Goal: Task Accomplishment & Management: Manage account settings

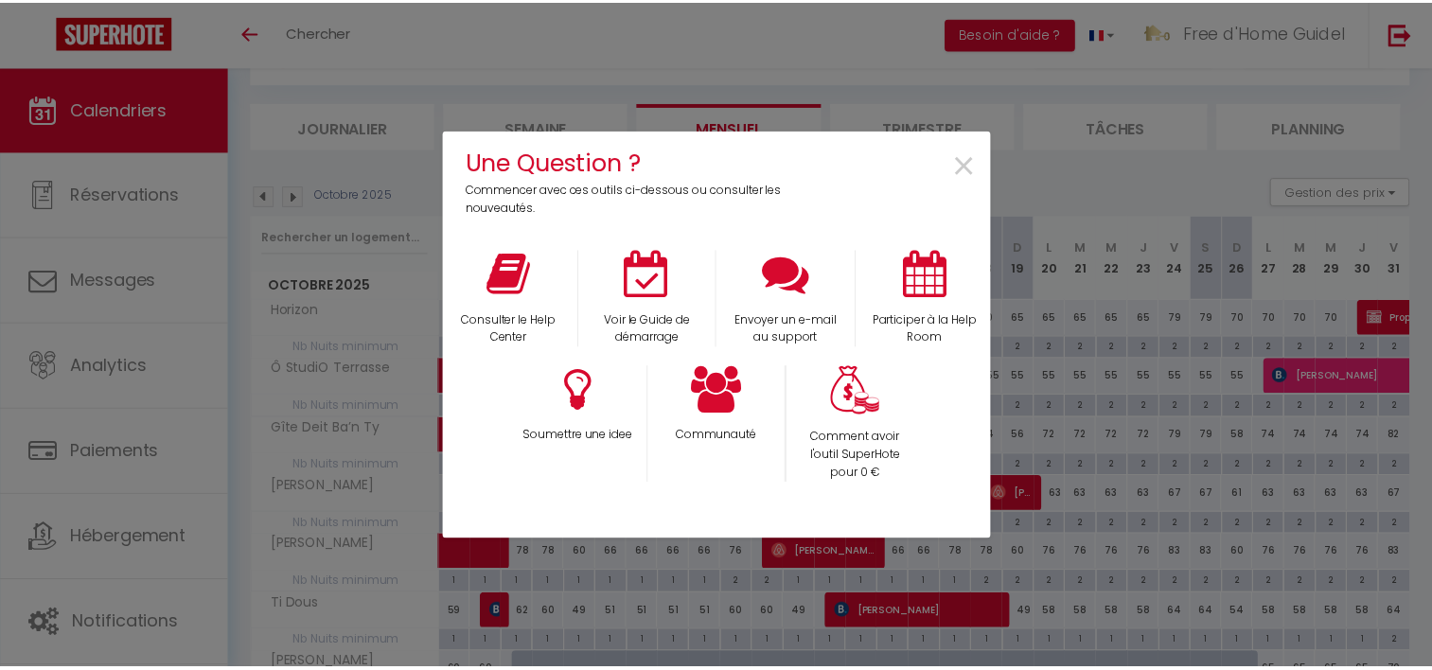
scroll to position [95, 0]
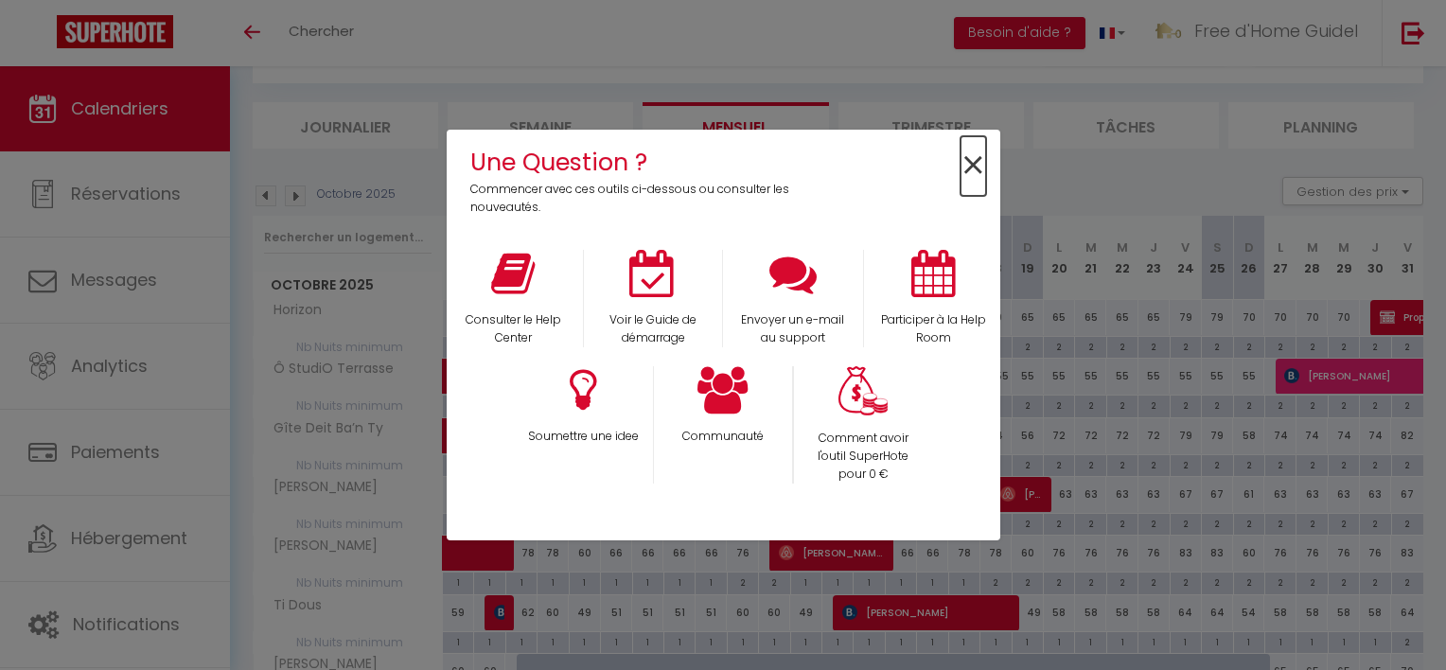
click at [984, 162] on span "×" at bounding box center [974, 166] width 26 height 60
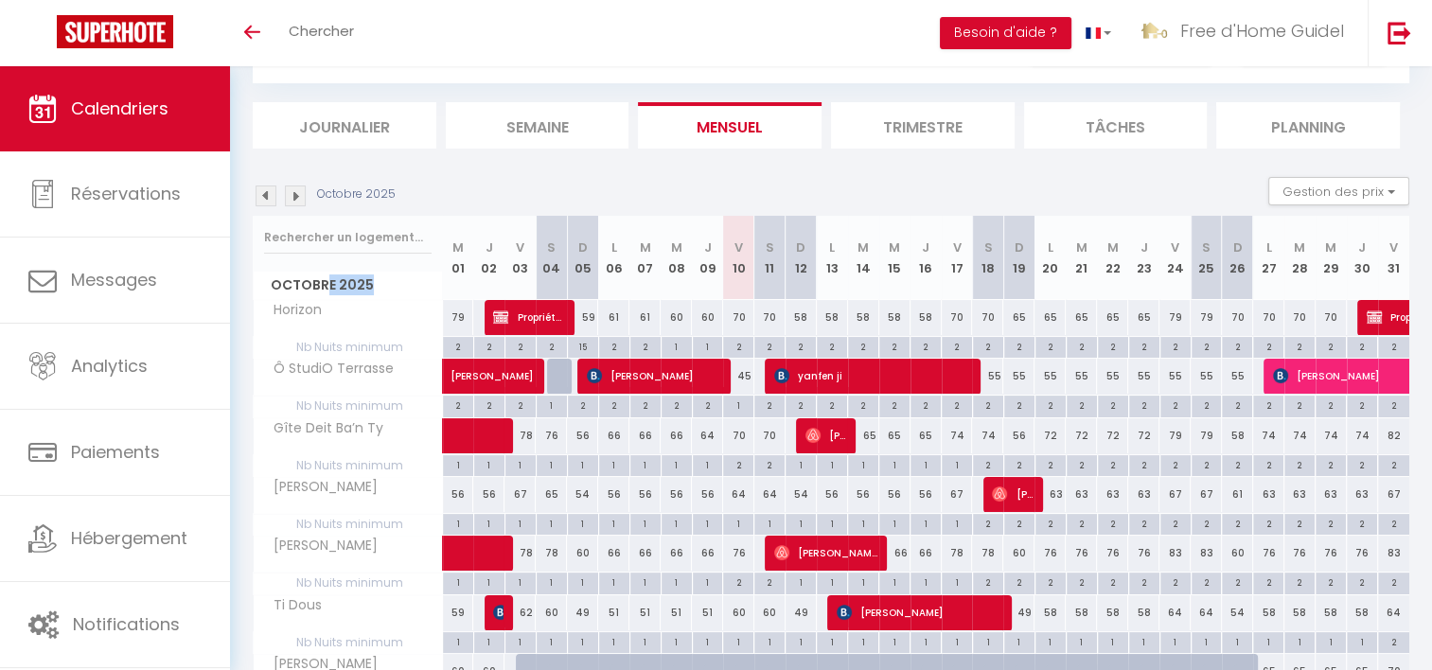
drag, startPoint x: 324, startPoint y: 283, endPoint x: 401, endPoint y: 280, distance: 77.7
click at [401, 280] on span "Octobre 2025" at bounding box center [348, 285] width 188 height 27
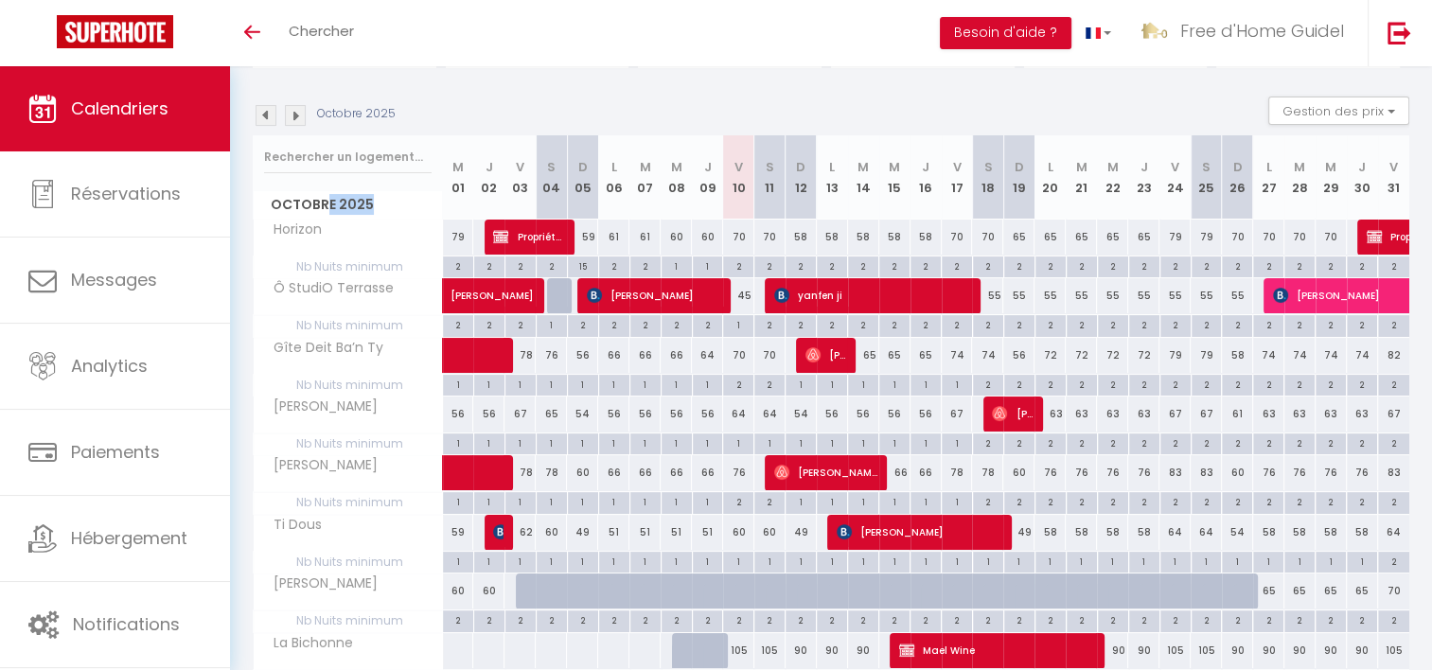
scroll to position [271, 0]
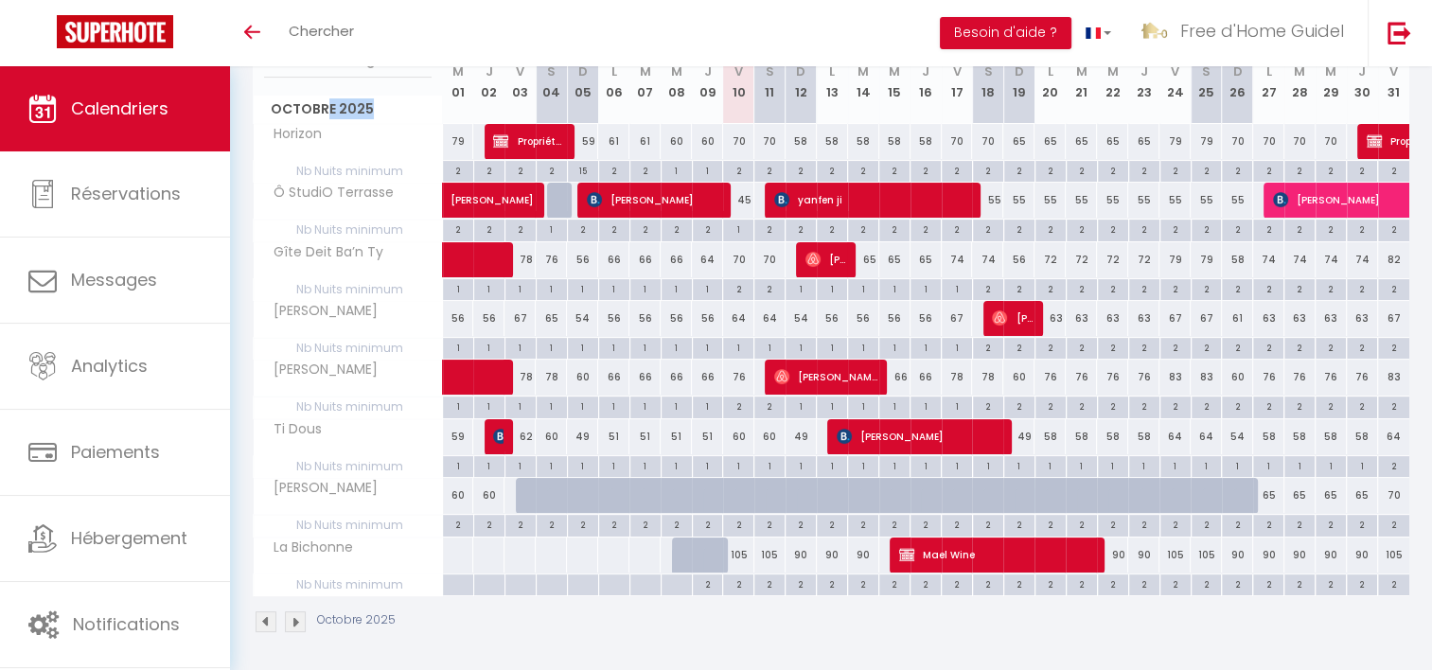
drag, startPoint x: 352, startPoint y: 421, endPoint x: 364, endPoint y: 579, distance: 158.6
click at [364, 579] on tbody "Horizon 79 79 Propriétaires Claval 59 61 61 60 60 70" at bounding box center [832, 359] width 1157 height 472
click at [364, 579] on span "Nb Nuits minimum" at bounding box center [348, 585] width 188 height 21
click at [785, 629] on div "Octobre 2025" at bounding box center [831, 624] width 1157 height 56
drag, startPoint x: 325, startPoint y: 541, endPoint x: 363, endPoint y: 537, distance: 39.1
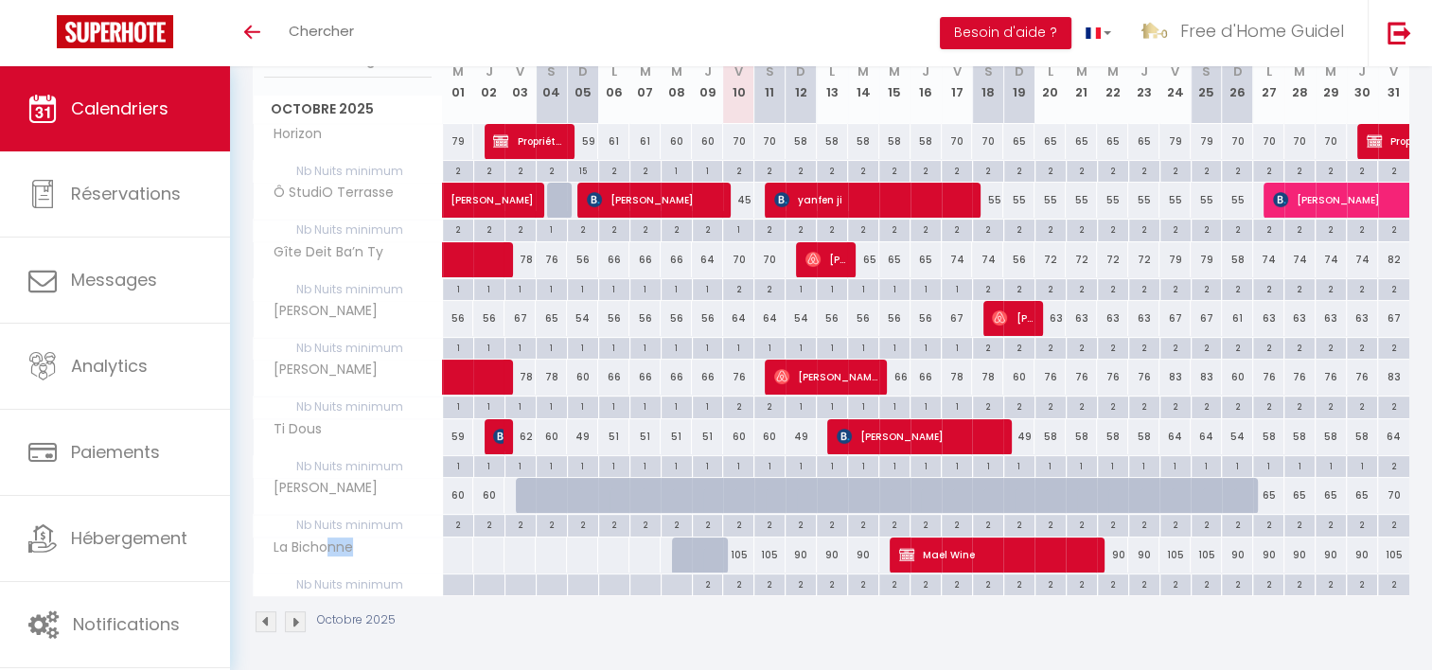
click at [363, 538] on div "La Bichonne" at bounding box center [351, 548] width 189 height 21
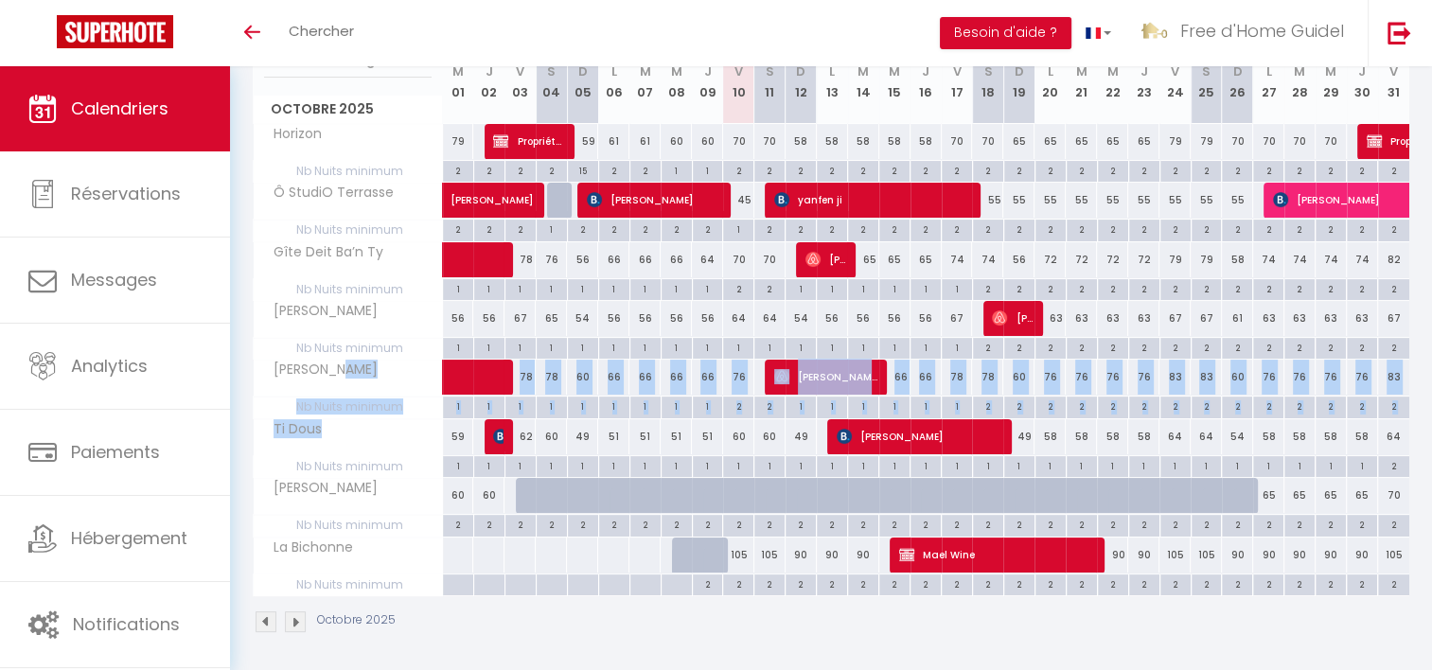
drag, startPoint x: 329, startPoint y: 367, endPoint x: 333, endPoint y: 434, distance: 66.4
click at [333, 434] on tbody "Horizon 79 79 Propriétaires Claval 59 61 61 60 60 70" at bounding box center [832, 359] width 1157 height 472
click at [333, 434] on div "Ti Dous" at bounding box center [351, 429] width 189 height 21
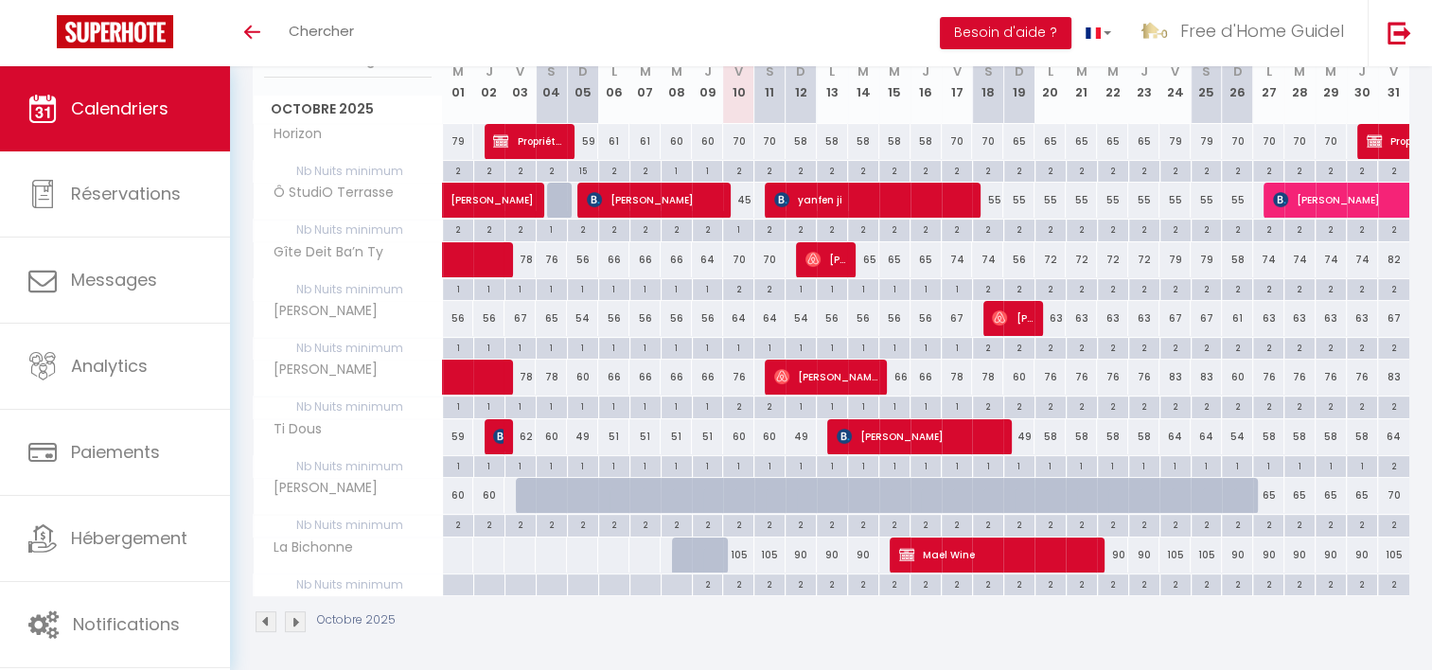
click at [386, 324] on th "[PERSON_NAME]" at bounding box center [348, 319] width 189 height 36
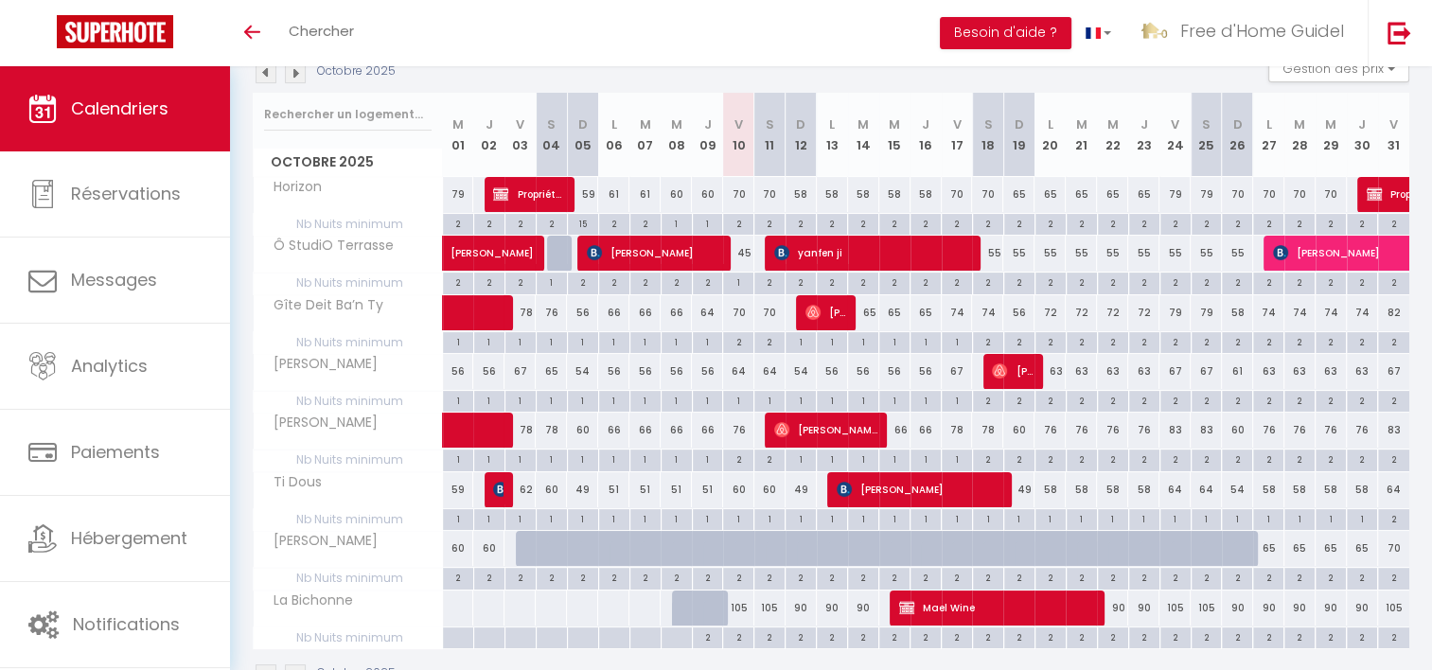
scroll to position [176, 0]
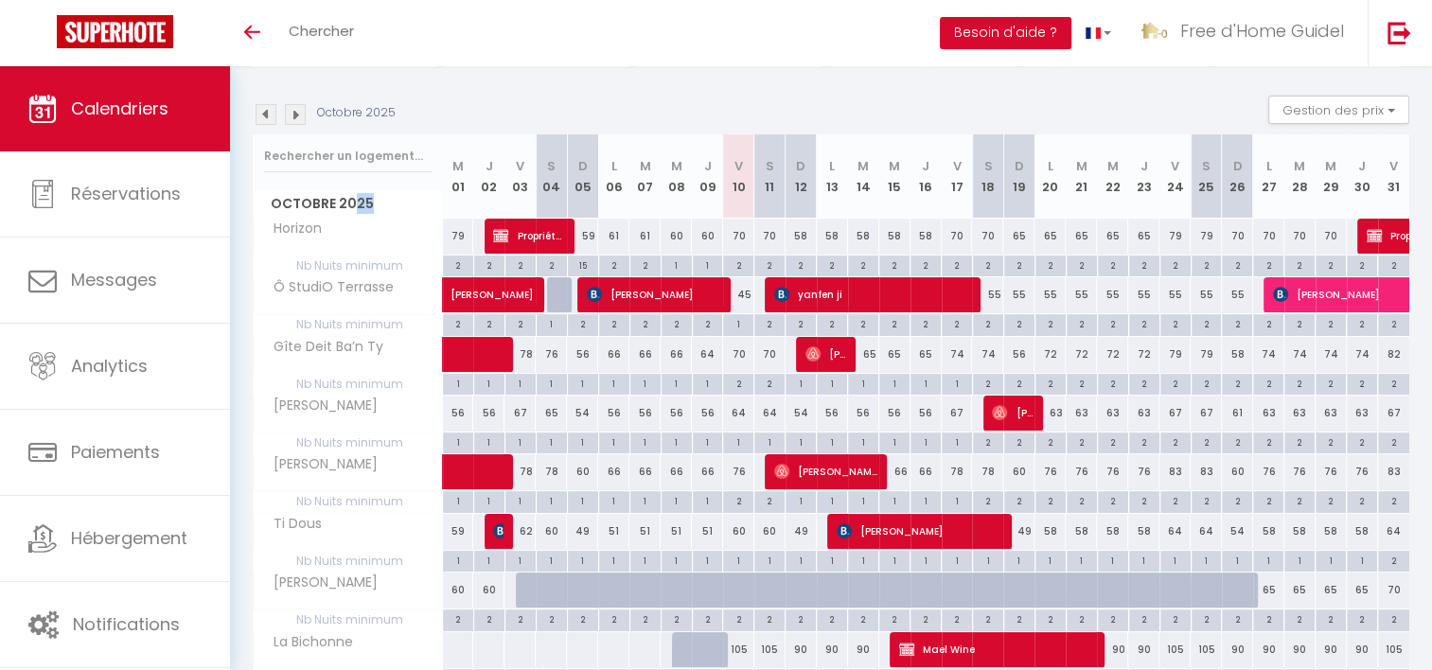
click at [383, 201] on span "Octobre 2025" at bounding box center [348, 203] width 188 height 27
click at [294, 111] on img at bounding box center [295, 114] width 21 height 21
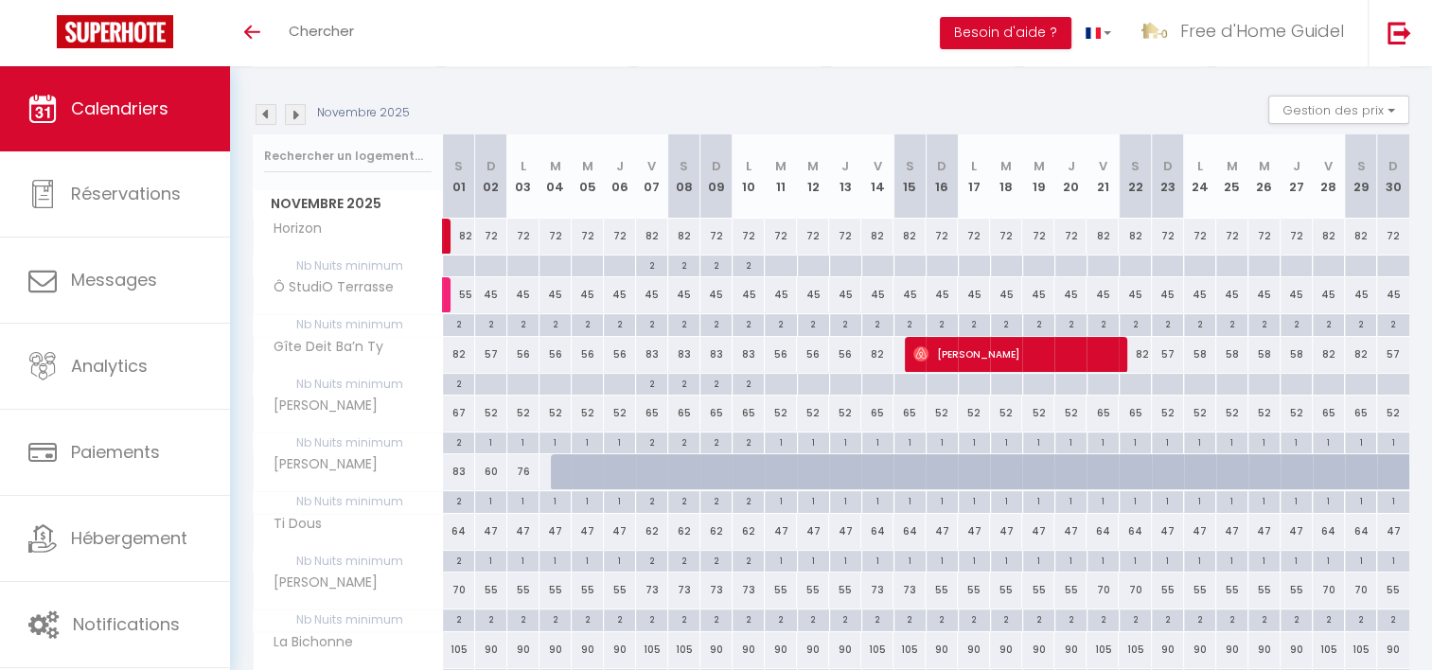
click at [295, 114] on img at bounding box center [295, 114] width 21 height 21
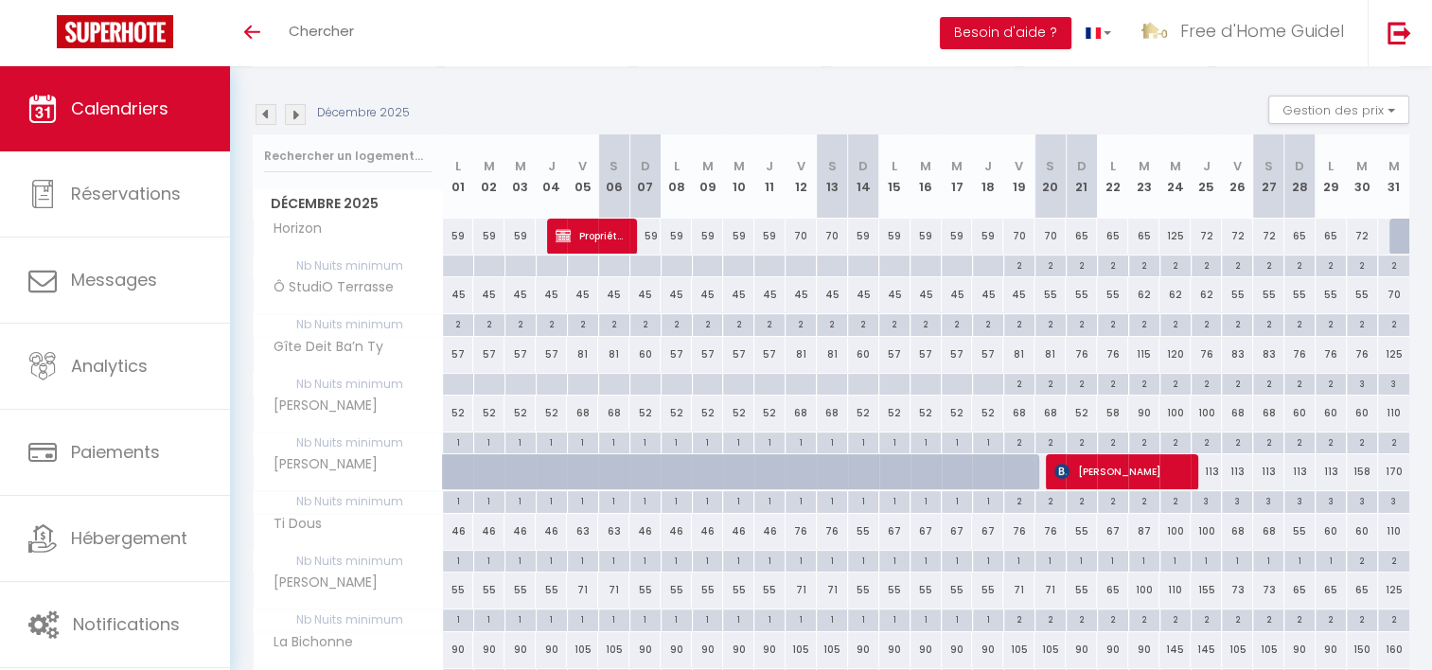
click at [295, 114] on img at bounding box center [295, 114] width 21 height 21
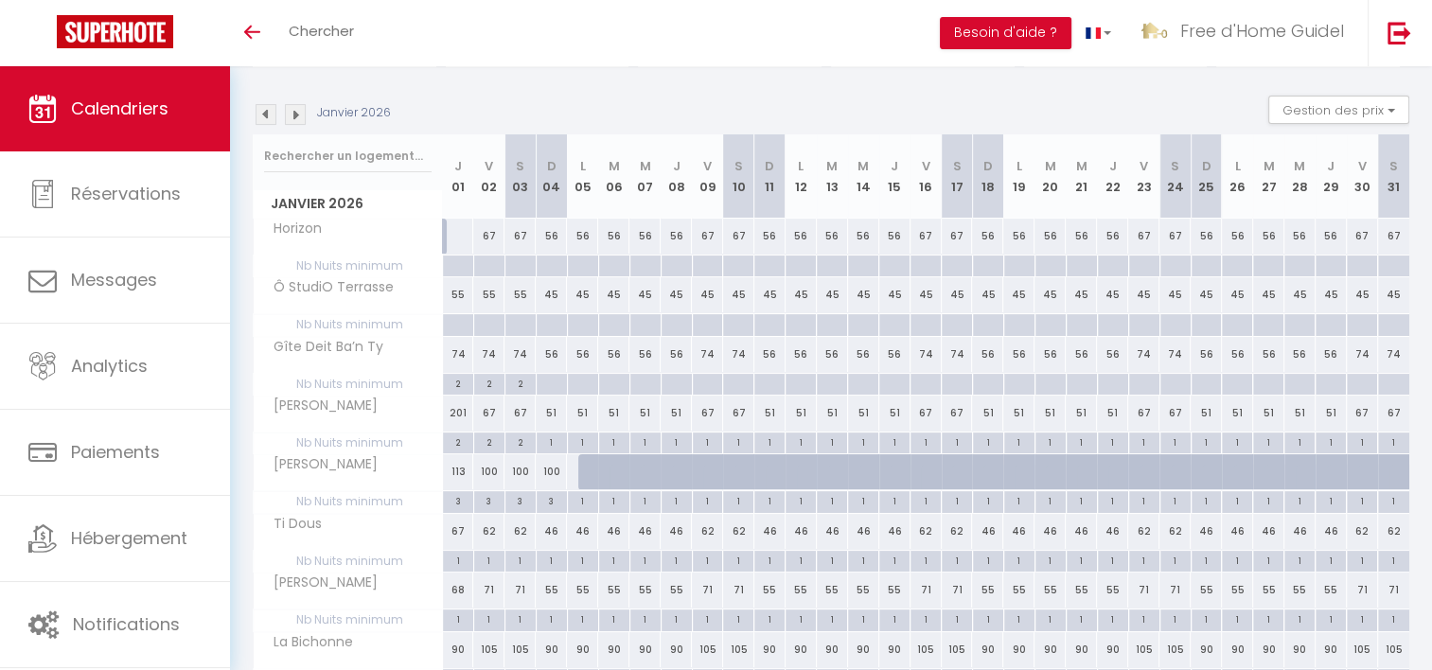
click at [292, 113] on img at bounding box center [295, 114] width 21 height 21
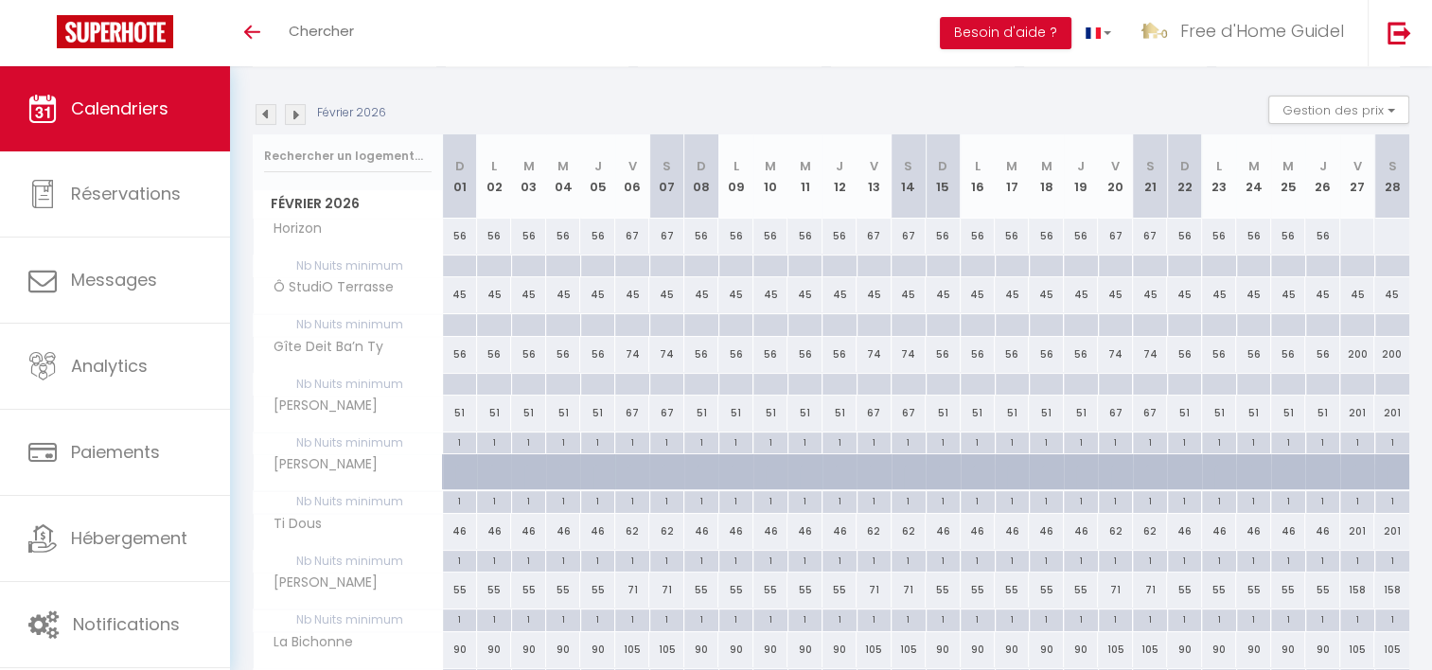
click at [303, 120] on img at bounding box center [295, 114] width 21 height 21
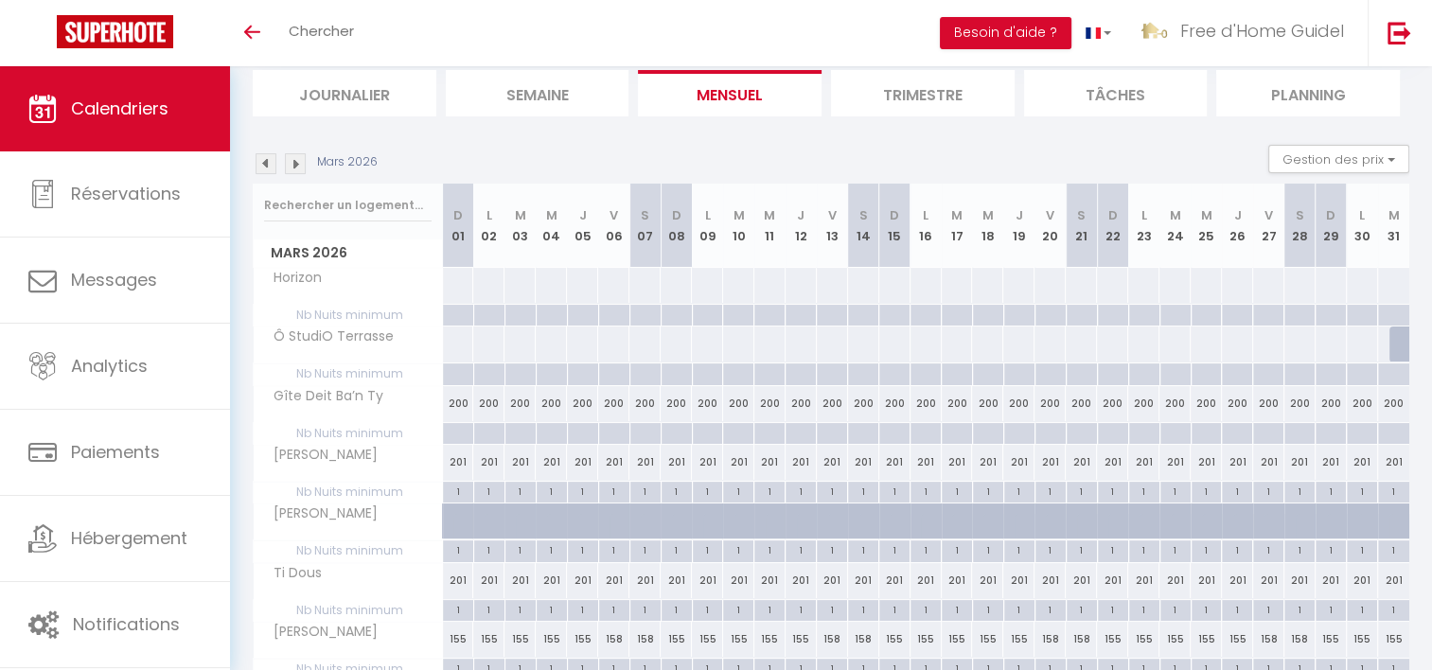
scroll to position [81, 0]
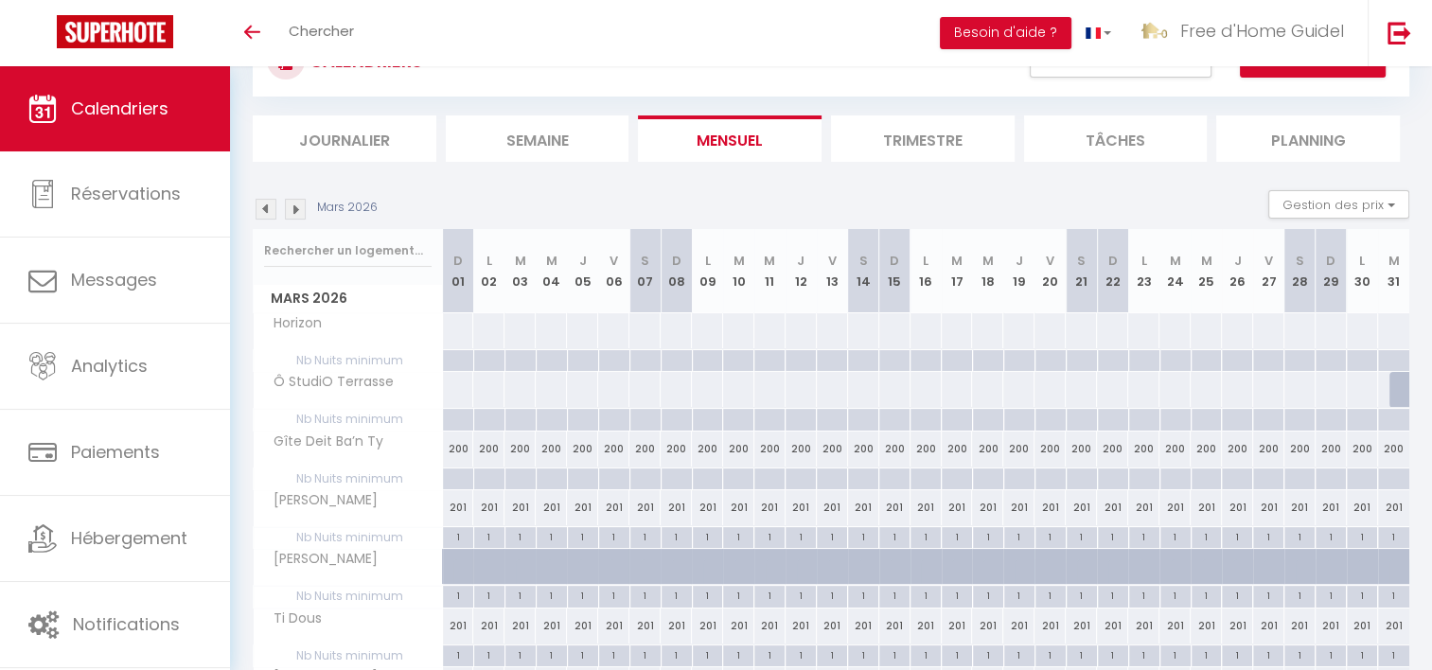
click at [607, 452] on div "200" at bounding box center [613, 449] width 31 height 35
select select "1"
type input "Ven 06 Mars 2026"
type input "[PERSON_NAME] 07 Mars 2026"
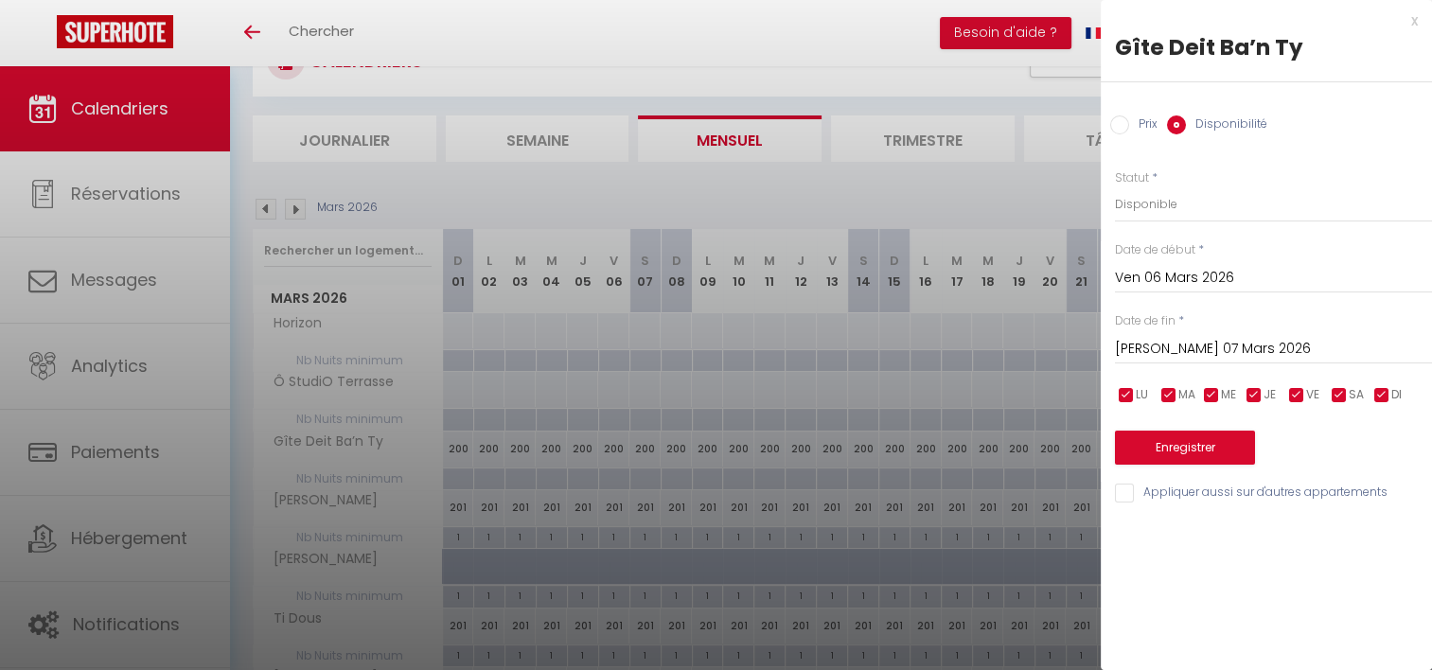
click at [1115, 123] on input "Prix" at bounding box center [1119, 124] width 19 height 19
radio input "true"
radio input "false"
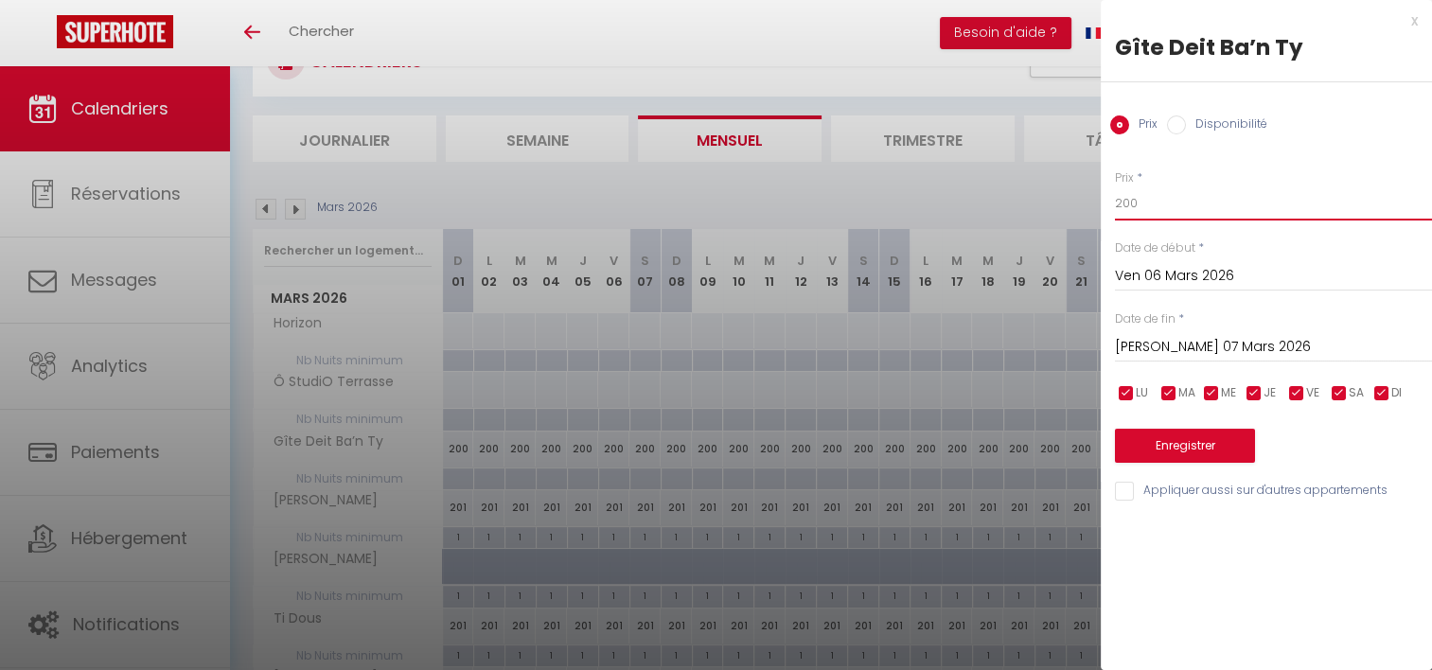
drag, startPoint x: 1156, startPoint y: 208, endPoint x: 1093, endPoint y: 216, distance: 62.9
click at [1093, 216] on body "🟢 Des questions ou besoin d'assistance pour la migration AirBnB? Prenez rdv >>>…" at bounding box center [716, 424] width 1432 height 879
type input "80"
click at [1178, 353] on input "[PERSON_NAME] 07 Mars 2026" at bounding box center [1273, 347] width 317 height 25
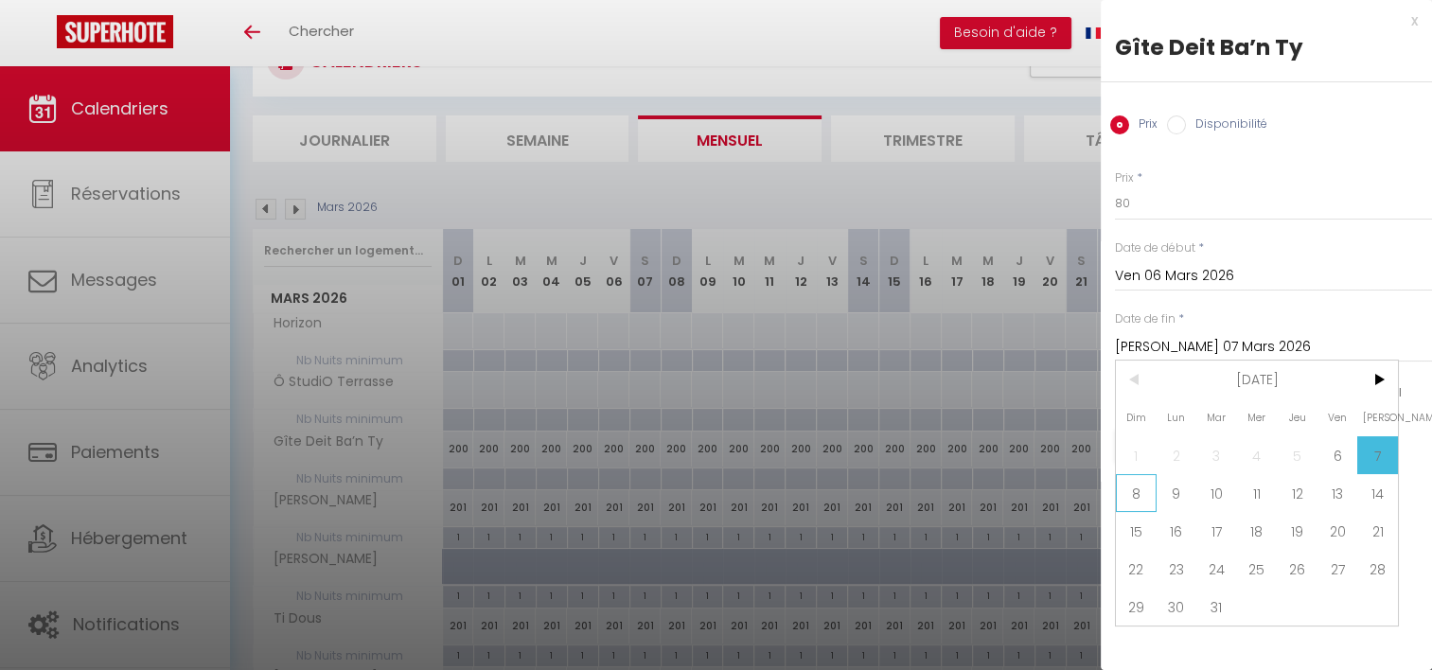
click at [1150, 500] on span "8" at bounding box center [1136, 493] width 41 height 38
type input "Dim 08 Mars 2026"
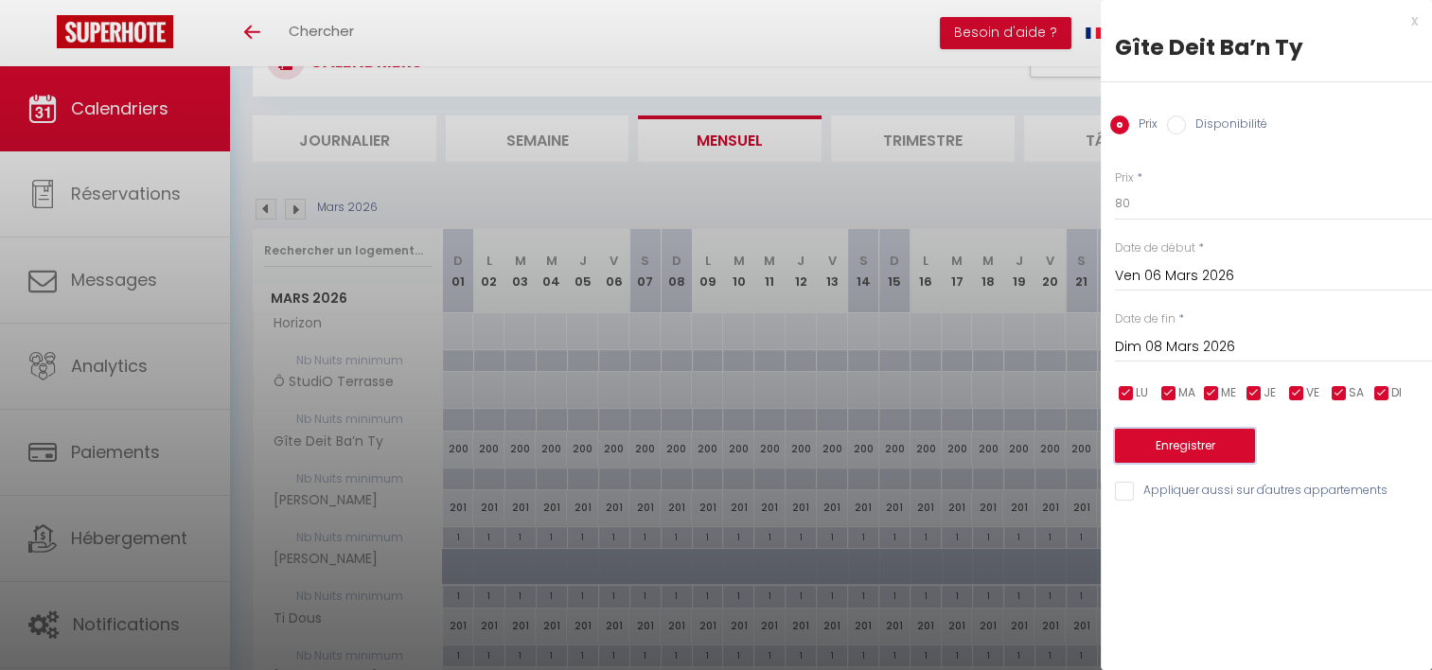
click at [1174, 440] on button "Enregistrer" at bounding box center [1185, 446] width 140 height 34
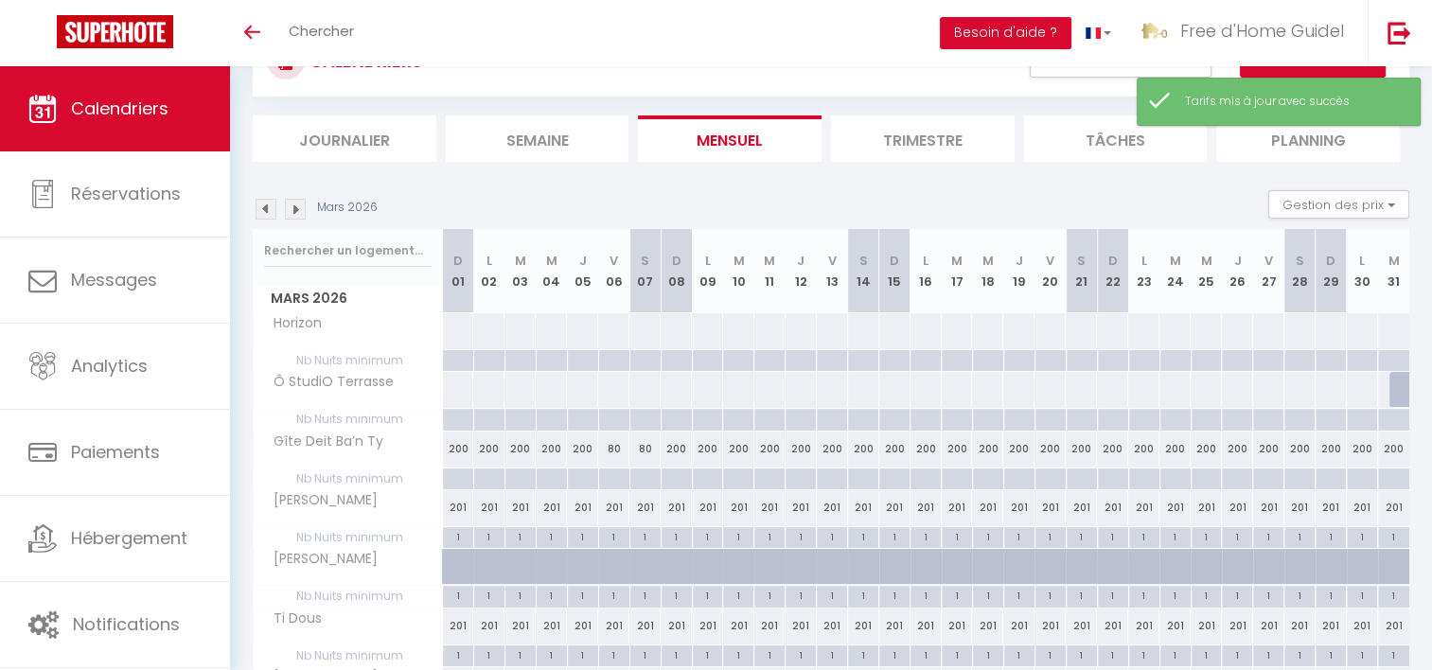
click at [451, 450] on div "200" at bounding box center [458, 449] width 31 height 35
type input "200"
type input "Dim 01 Mars 2026"
type input "Lun 02 Mars 2026"
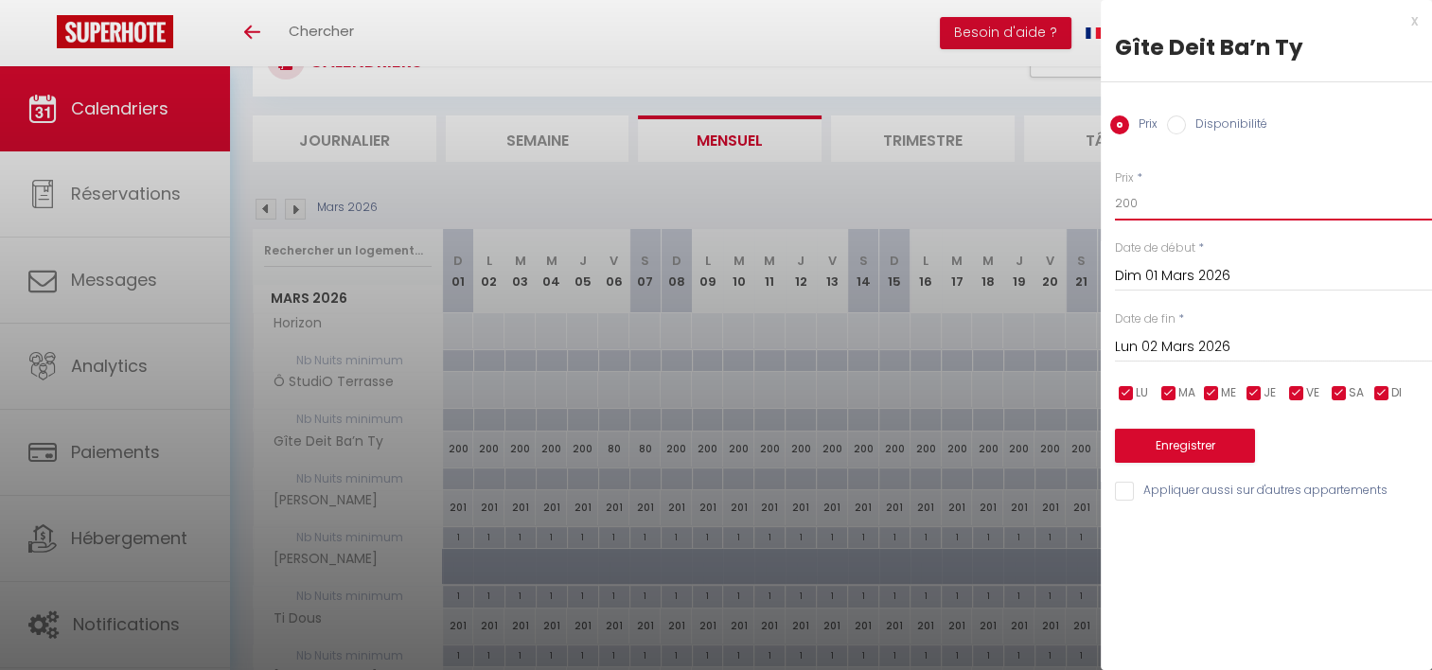
drag, startPoint x: 1203, startPoint y: 208, endPoint x: 1082, endPoint y: 216, distance: 121.4
click at [1082, 216] on body "🟢 Des questions ou besoin d'assistance pour la migration AirBnB? Prenez rdv >>>…" at bounding box center [716, 424] width 1432 height 879
type input "56"
click at [1250, 347] on input "Lun 02 Mars 2026" at bounding box center [1273, 347] width 317 height 25
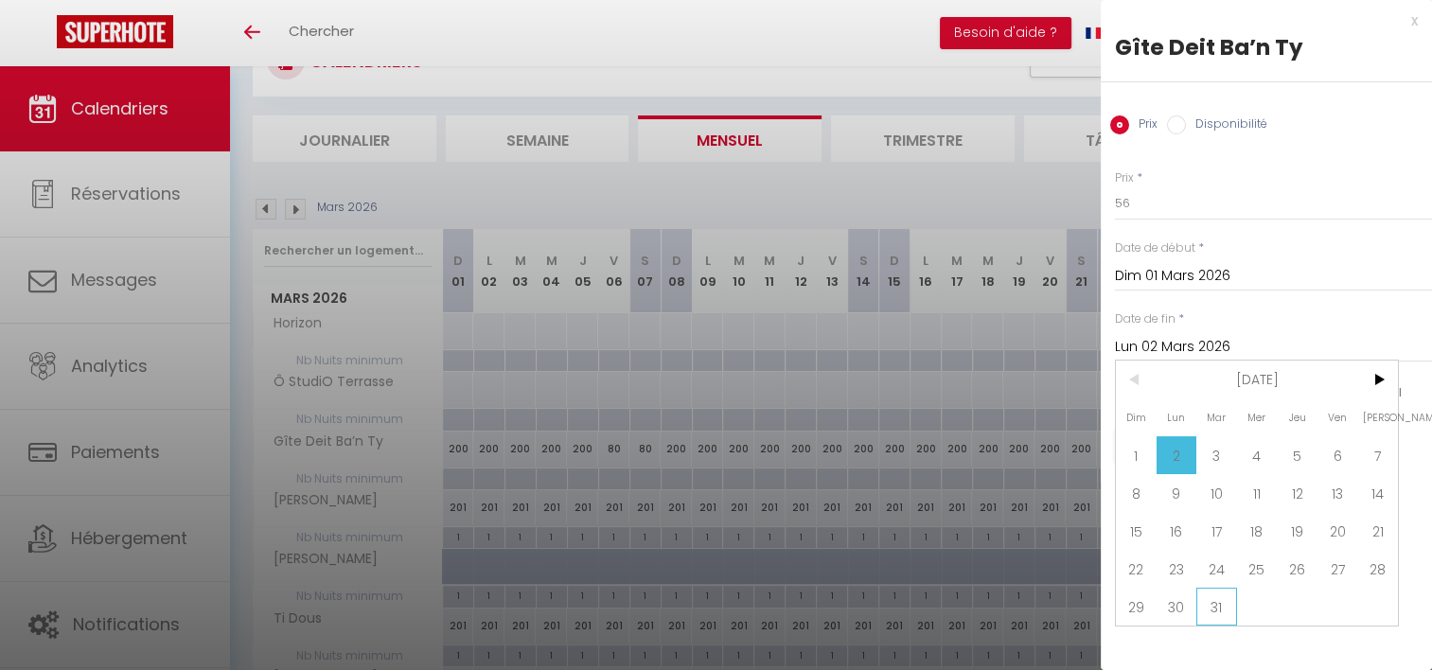
click at [1225, 612] on span "31" at bounding box center [1216, 607] width 41 height 38
type input "[DATE] Mars 2026"
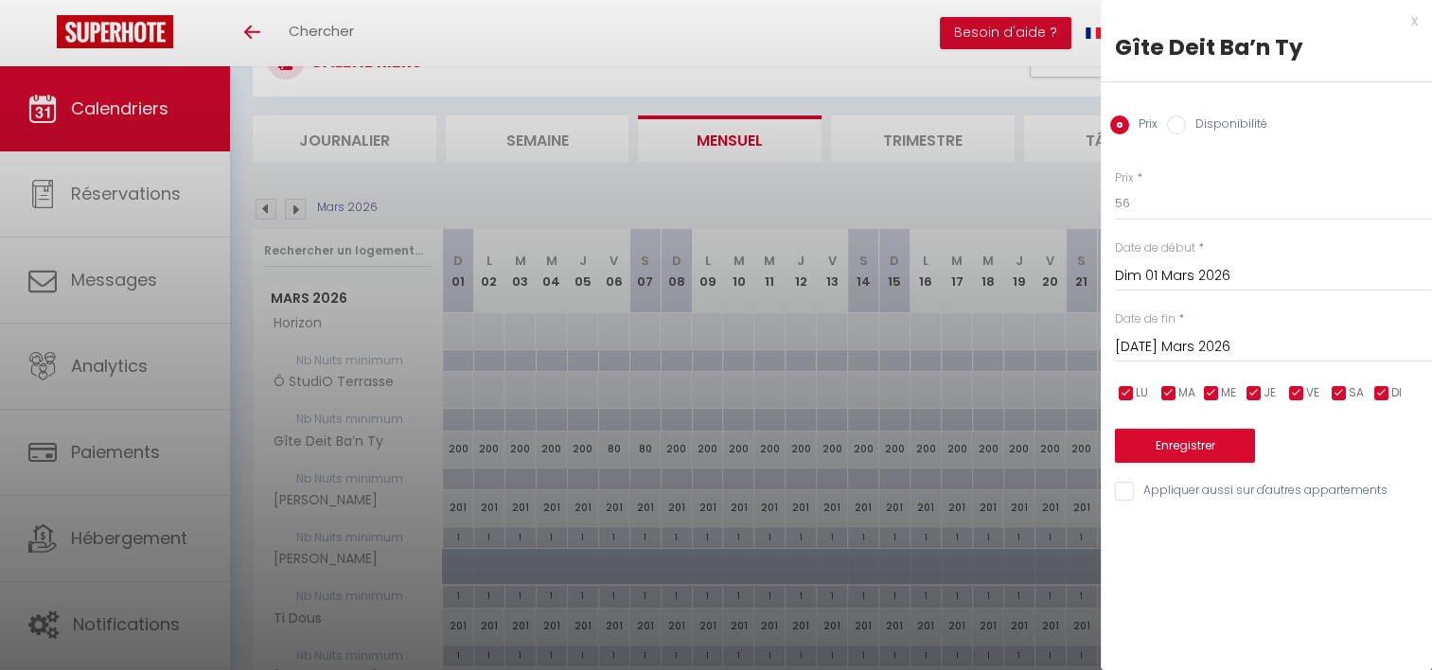
click at [1341, 394] on input "checkbox" at bounding box center [1339, 393] width 19 height 19
checkbox input "false"
click at [1295, 395] on input "checkbox" at bounding box center [1296, 393] width 19 height 19
checkbox input "false"
click at [1227, 435] on button "Enregistrer" at bounding box center [1185, 446] width 140 height 34
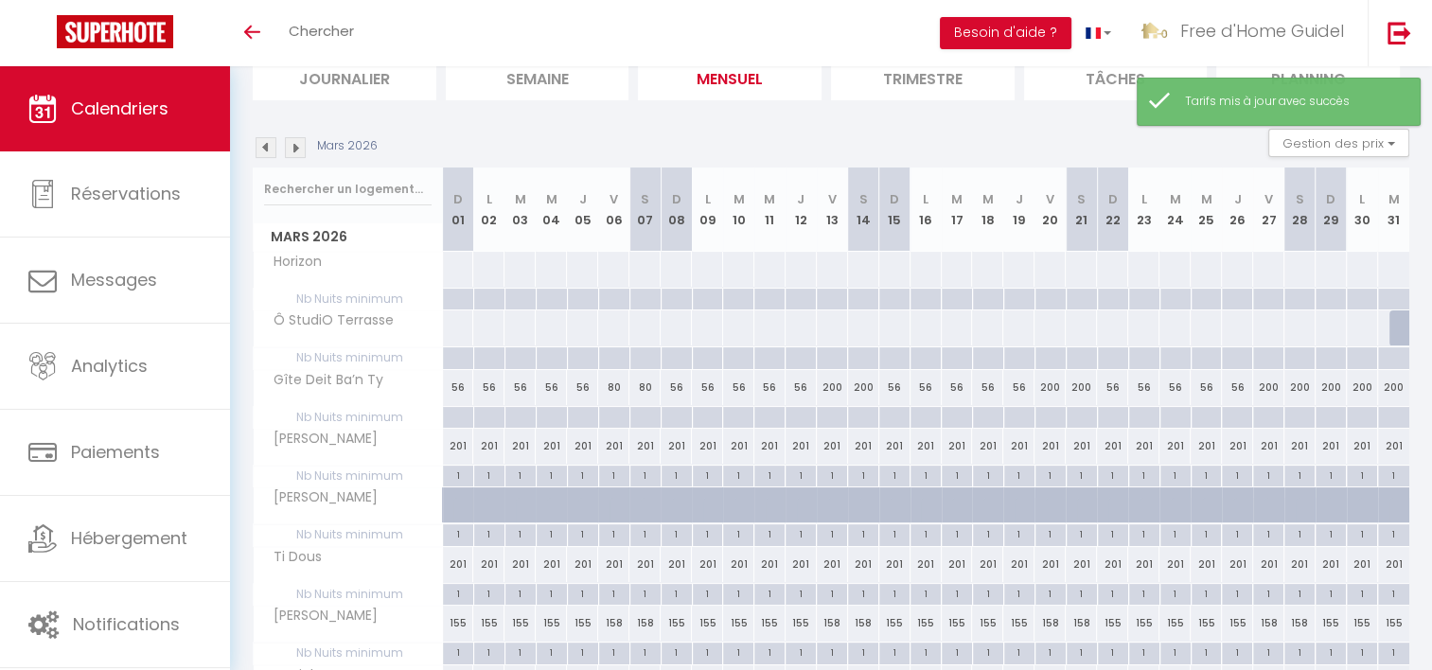
scroll to position [176, 0]
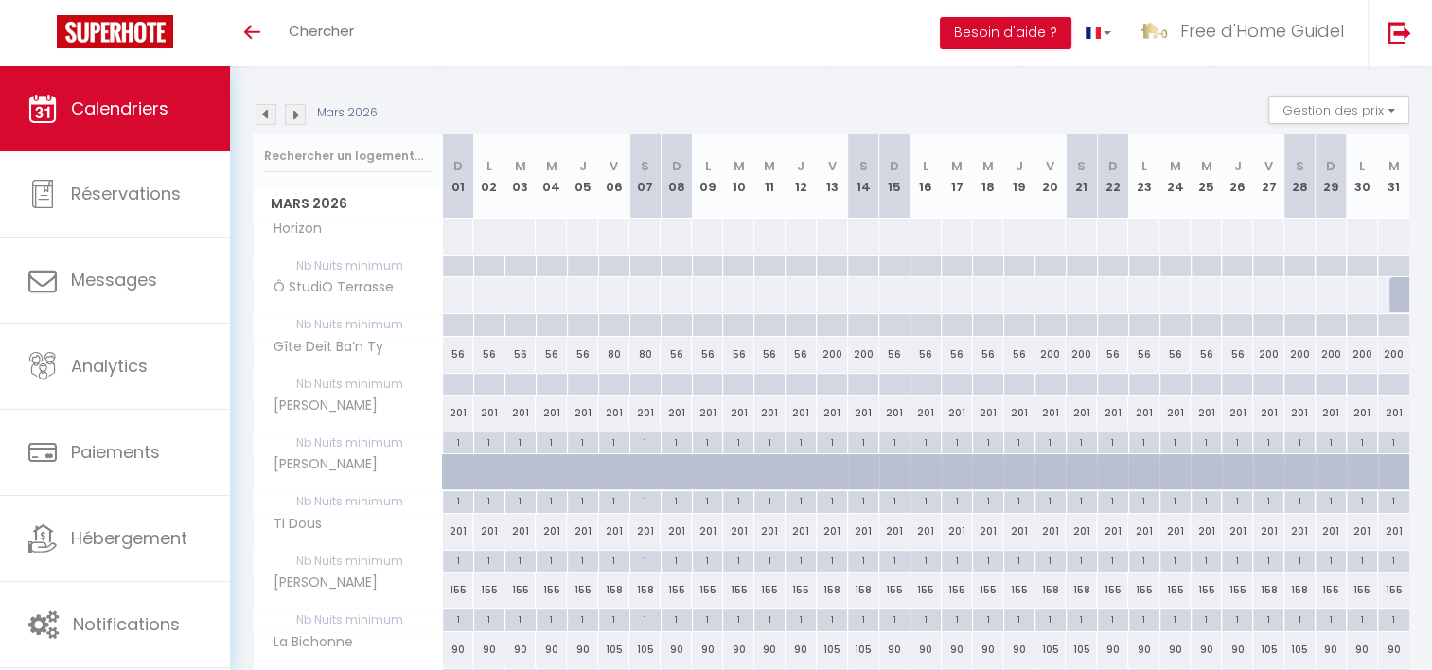
click at [834, 349] on div "200" at bounding box center [832, 354] width 31 height 35
type input "200"
type input "Ven 13 Mars 2026"
type input "[PERSON_NAME] 14 Mars 2026"
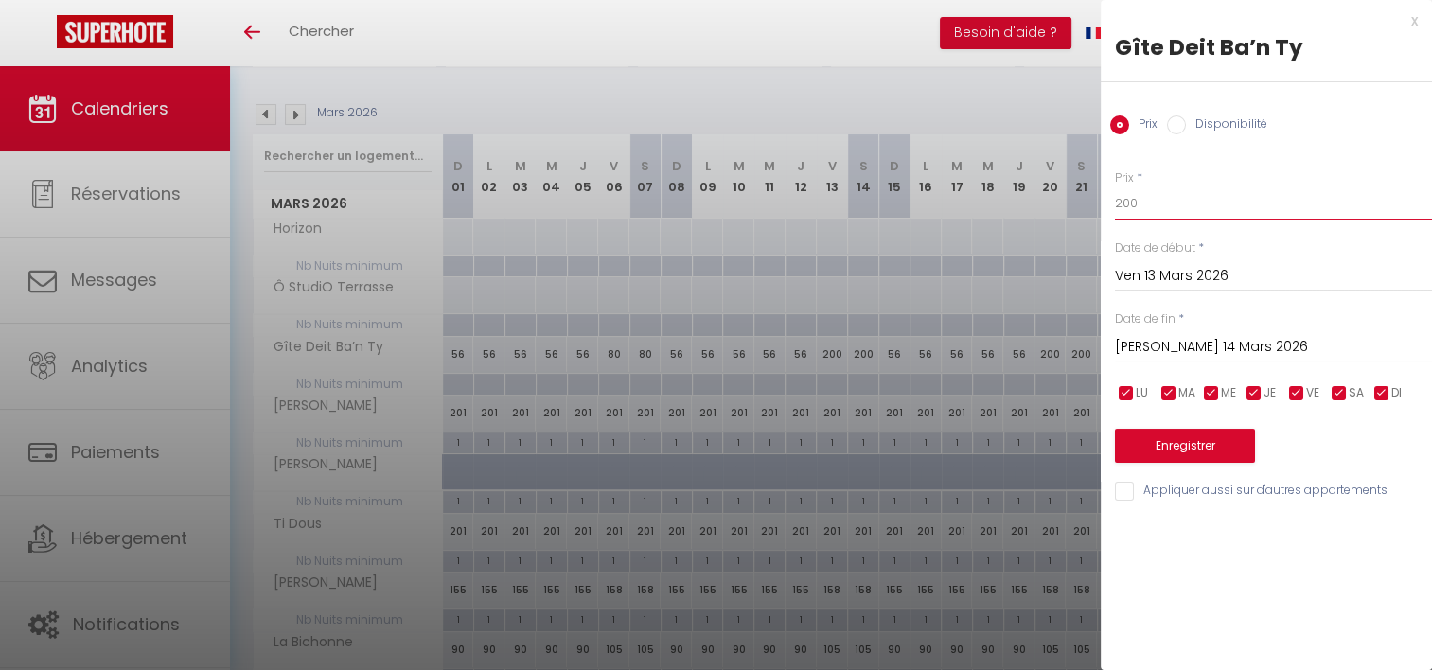
drag, startPoint x: 1153, startPoint y: 199, endPoint x: 1036, endPoint y: 156, distance: 124.9
click at [1078, 207] on body "🟢 Des questions ou besoin d'assistance pour la migration AirBnB? Prenez rdv >>>…" at bounding box center [716, 329] width 1432 height 879
type input "80"
click at [1378, 391] on input "checkbox" at bounding box center [1382, 393] width 19 height 19
checkbox input "false"
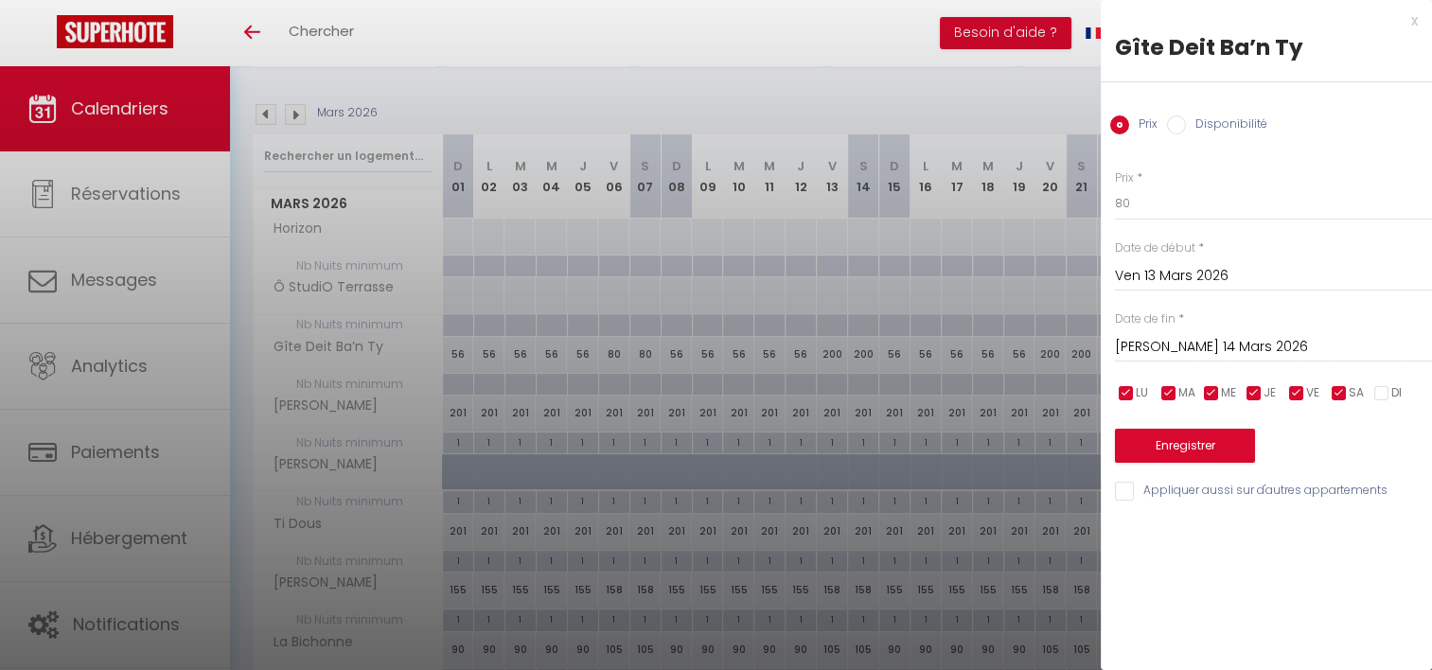
click at [1253, 396] on input "checkbox" at bounding box center [1254, 393] width 19 height 19
checkbox input "false"
click at [1221, 398] on span "ME" at bounding box center [1228, 393] width 15 height 18
checkbox input "false"
click at [1162, 395] on input "checkbox" at bounding box center [1169, 393] width 19 height 19
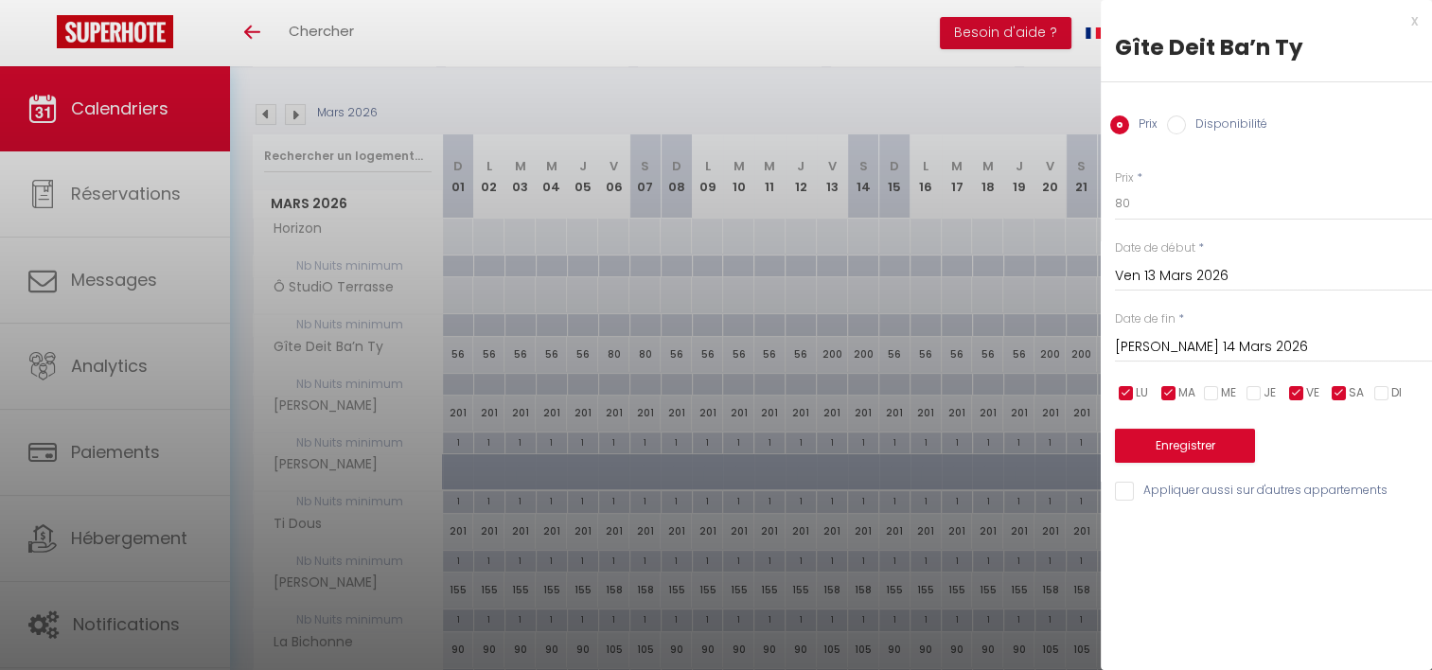
checkbox input "false"
click at [1114, 395] on ul "LU MA ME JE VE SA DI" at bounding box center [1112, 393] width 19 height 24
click at [1123, 394] on input "checkbox" at bounding box center [1126, 393] width 19 height 19
checkbox input "false"
drag, startPoint x: 1178, startPoint y: 346, endPoint x: 1190, endPoint y: 346, distance: 12.3
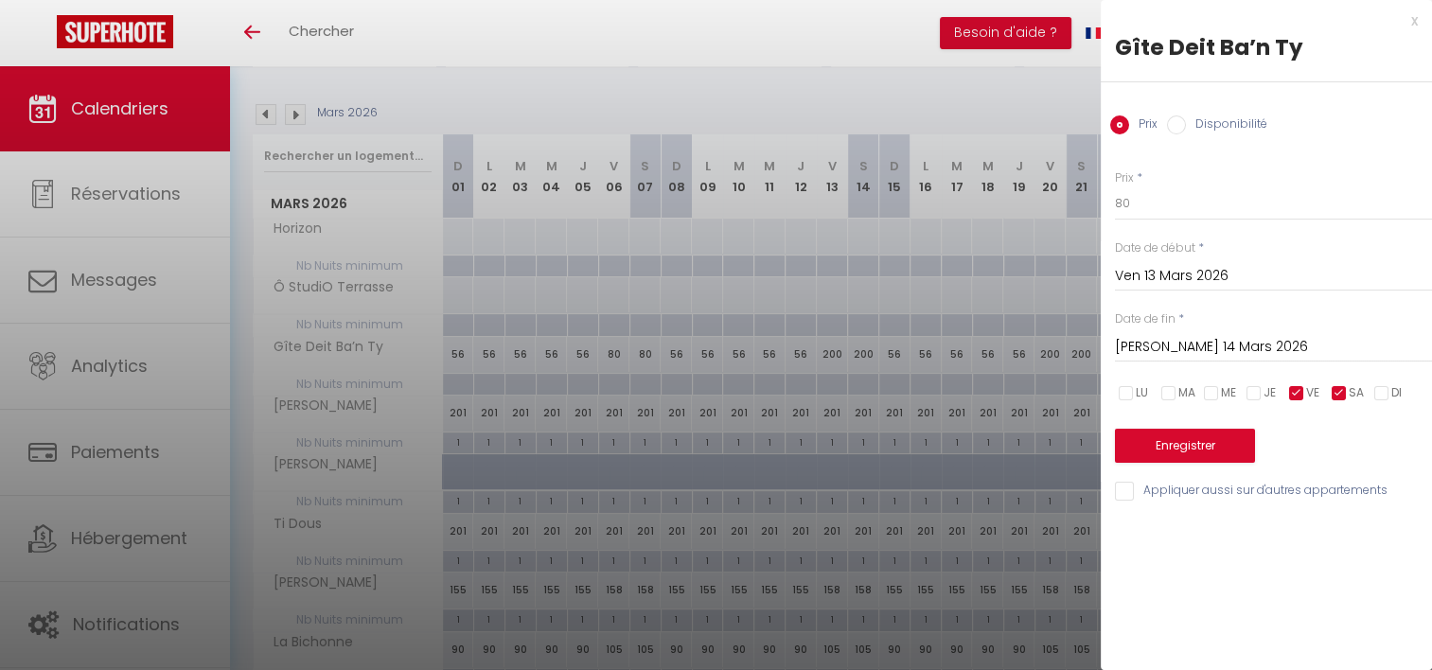
click at [1179, 346] on input "[PERSON_NAME] 14 Mars 2026" at bounding box center [1273, 347] width 317 height 25
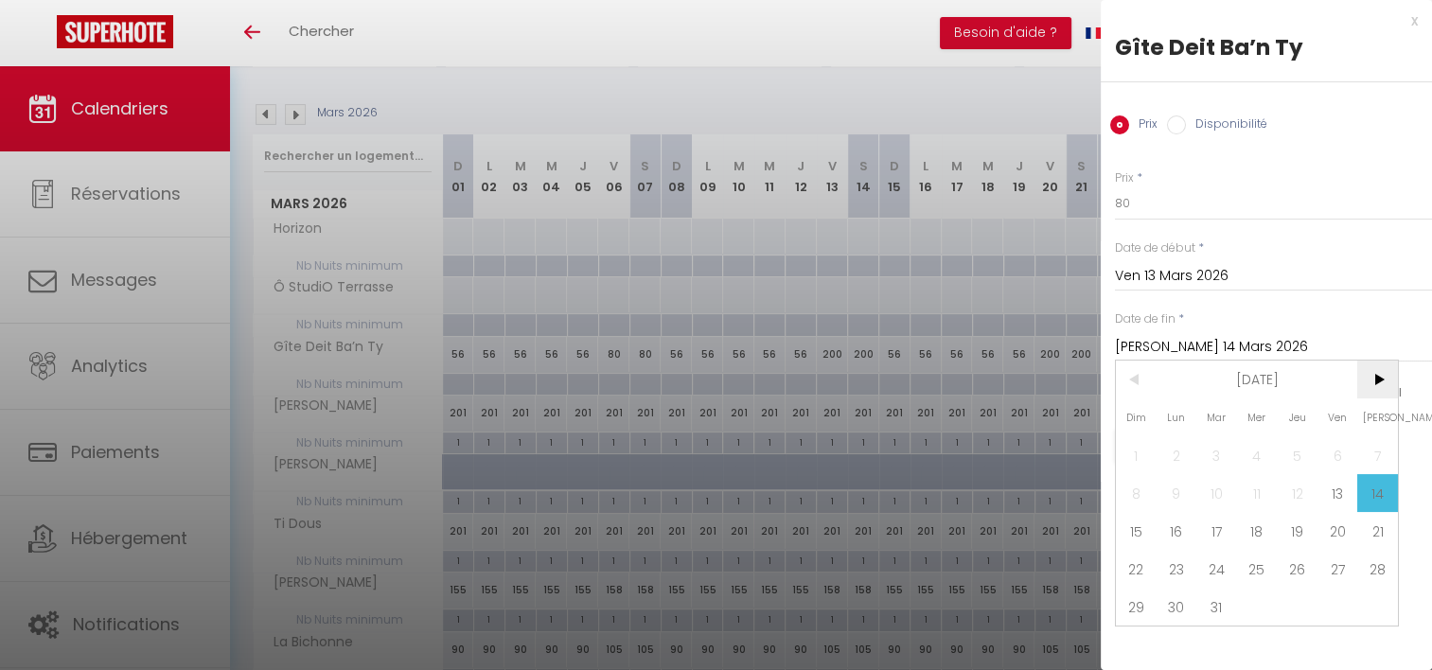
click at [1370, 382] on span ">" at bounding box center [1377, 380] width 41 height 38
click at [1261, 451] on span "1" at bounding box center [1257, 455] width 41 height 38
type input "Mer 01 Avril 2026"
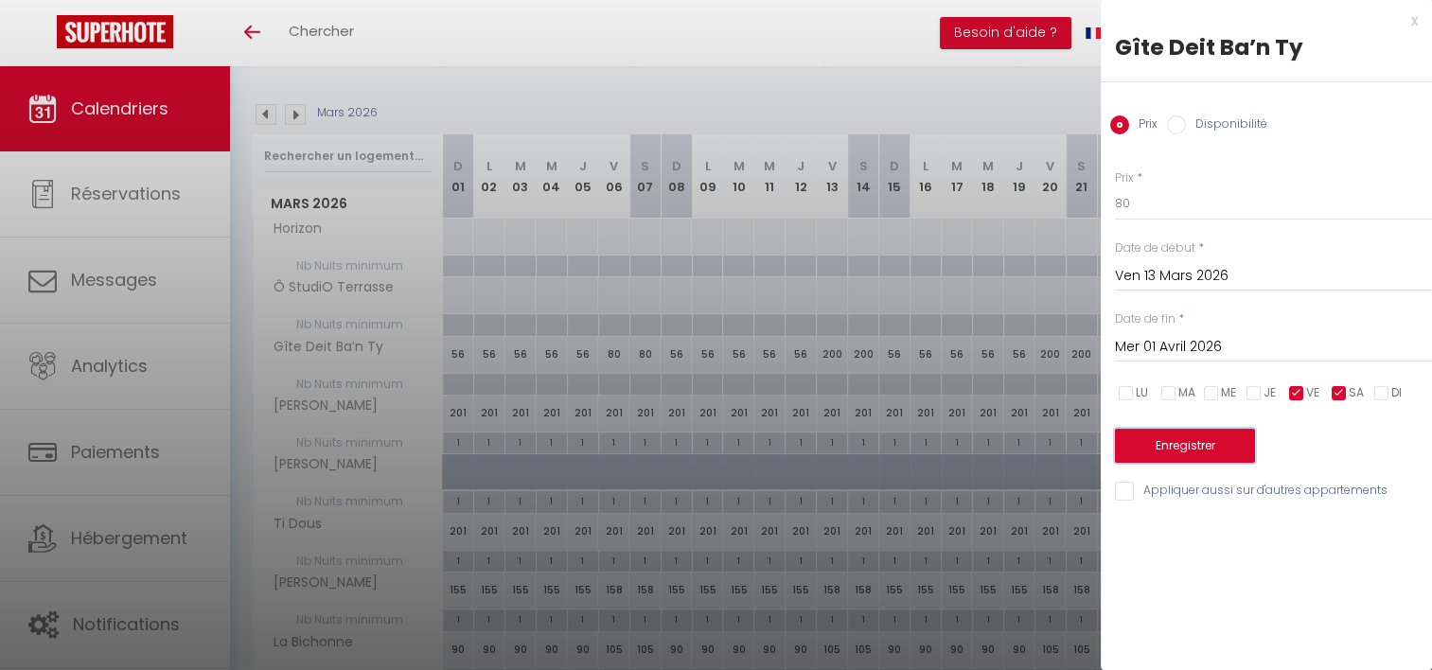
click at [1217, 452] on button "Enregistrer" at bounding box center [1185, 446] width 140 height 34
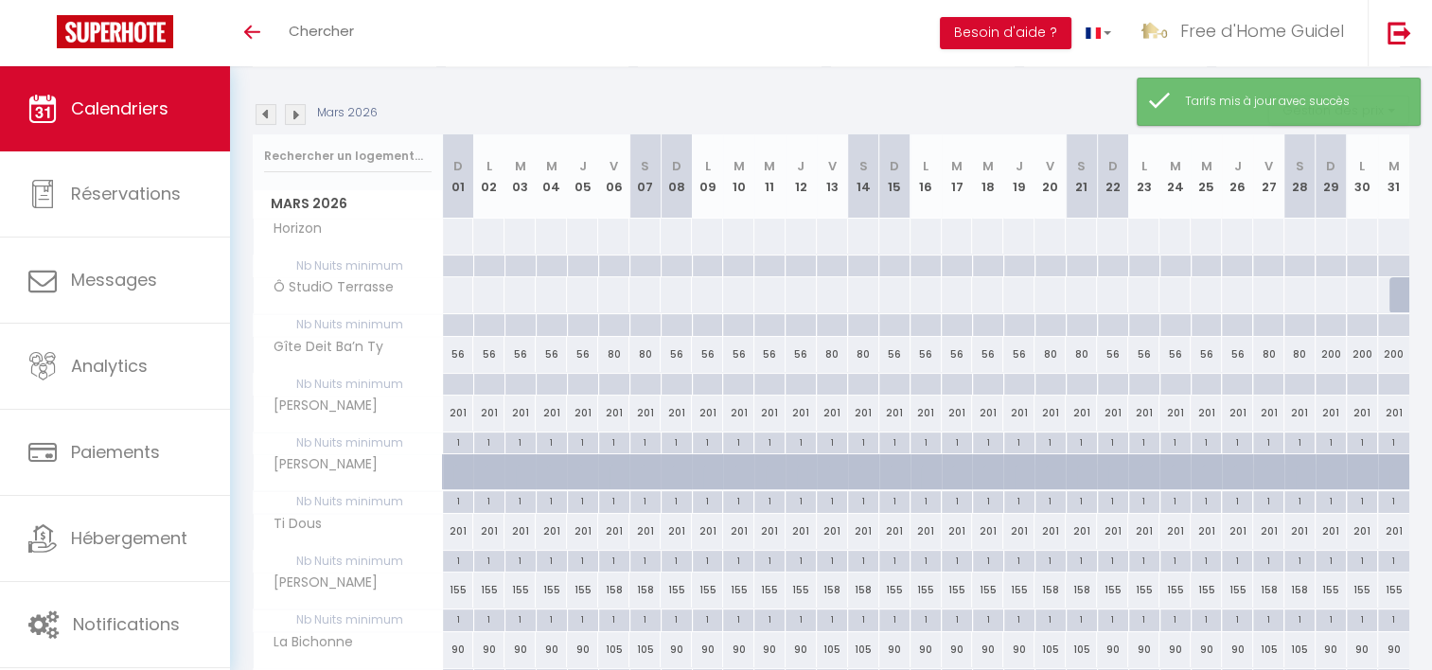
scroll to position [271, 0]
